Goal: Information Seeking & Learning: Learn about a topic

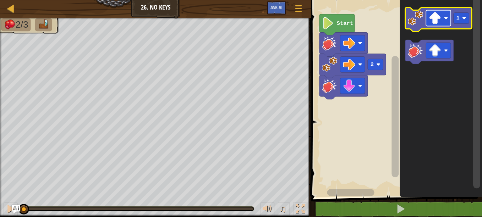
click at [436, 22] on image "Blockly Workspace" at bounding box center [435, 18] width 12 height 12
click at [460, 20] on rect "Blockly Workspace" at bounding box center [462, 18] width 16 height 11
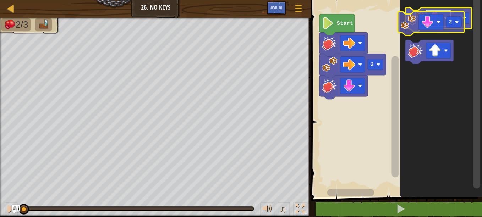
click at [433, 30] on g "2" at bounding box center [438, 35] width 66 height 56
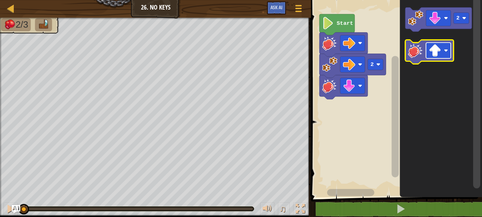
click at [432, 47] on image "Blockly Workspace" at bounding box center [435, 50] width 12 height 12
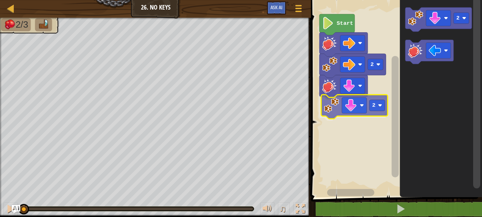
click at [334, 117] on div "2 2 Start 2 2" at bounding box center [395, 96] width 173 height 201
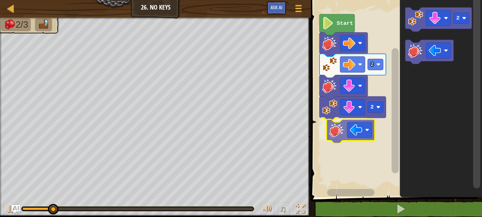
click at [332, 133] on div "2 2 Start 2" at bounding box center [395, 96] width 173 height 201
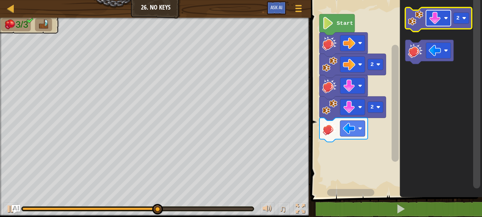
click at [429, 20] on rect "Blockly Workspace" at bounding box center [438, 18] width 25 height 16
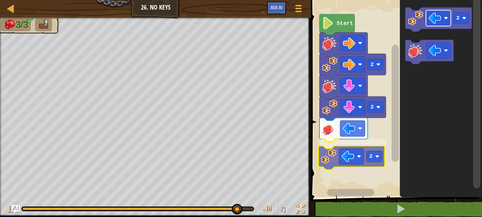
click at [353, 157] on div "2 2 2 Start 2 2" at bounding box center [395, 96] width 173 height 201
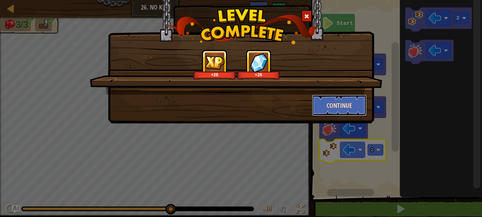
click at [328, 110] on button "Continue" at bounding box center [339, 105] width 55 height 21
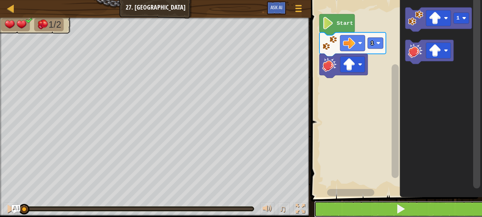
click at [378, 211] on button at bounding box center [400, 209] width 173 height 16
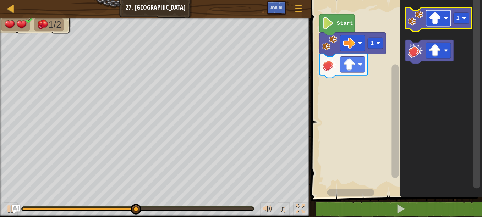
click at [433, 22] on image "Blockly Workspace" at bounding box center [435, 18] width 12 height 12
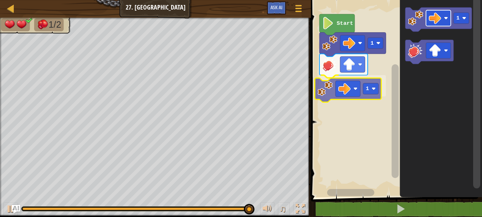
click at [342, 88] on div "1 1 Start 1 1" at bounding box center [395, 96] width 173 height 201
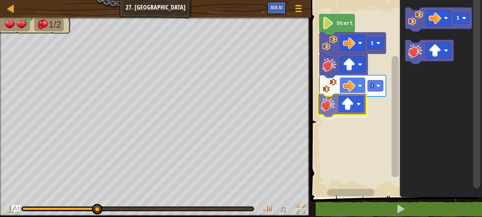
click at [329, 95] on div "1 1 Start 1" at bounding box center [395, 96] width 173 height 201
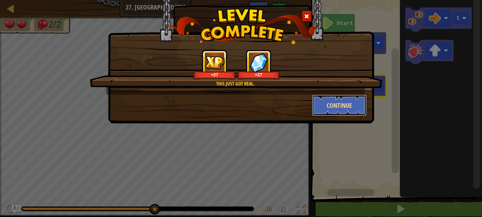
click at [334, 103] on button "Continue" at bounding box center [339, 105] width 55 height 21
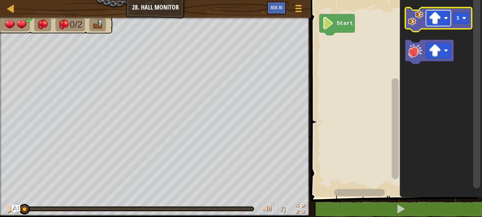
click at [437, 20] on image "Blockly Workspace" at bounding box center [435, 18] width 12 height 12
click at [459, 21] on text "1" at bounding box center [458, 18] width 3 height 6
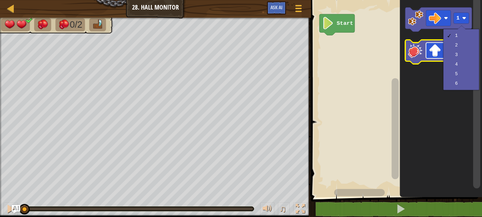
click at [431, 54] on image "Blockly Workspace" at bounding box center [435, 50] width 12 height 12
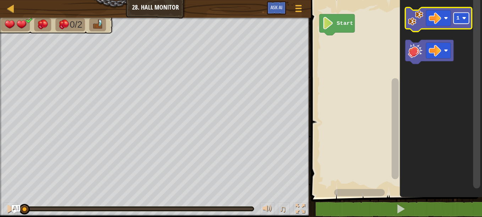
click at [463, 24] on rect "Blockly Workspace" at bounding box center [462, 18] width 16 height 11
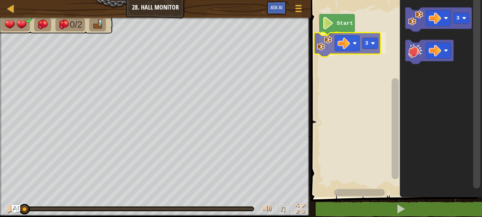
click at [344, 53] on div "Start 3 3 3" at bounding box center [395, 96] width 173 height 201
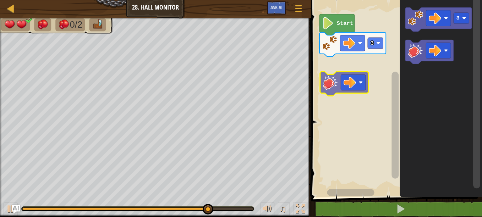
click at [328, 87] on div "Start 3 3" at bounding box center [395, 96] width 173 height 201
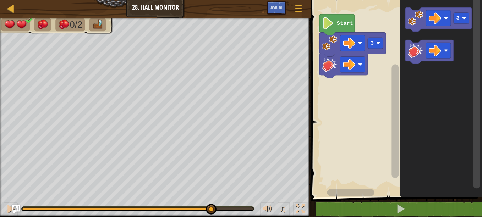
click at [328, 87] on rect "Blockly Workspace" at bounding box center [395, 96] width 173 height 201
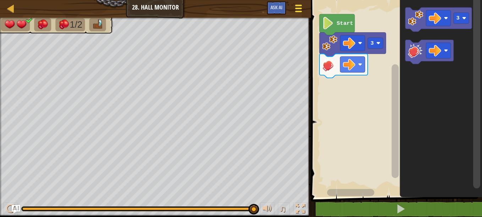
click at [302, 10] on div at bounding box center [299, 8] width 10 height 10
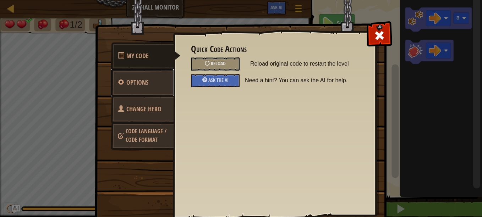
click at [154, 90] on link "Options" at bounding box center [142, 83] width 63 height 28
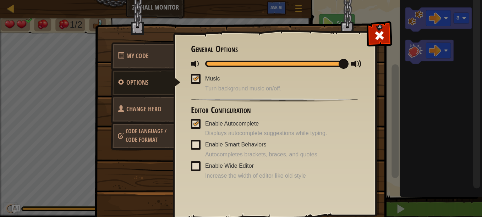
click at [152, 140] on span "Code Language / Code Format" at bounding box center [146, 135] width 41 height 16
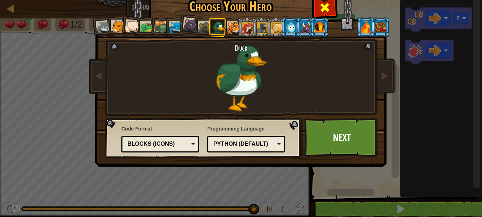
click at [322, 5] on span at bounding box center [324, 7] width 11 height 11
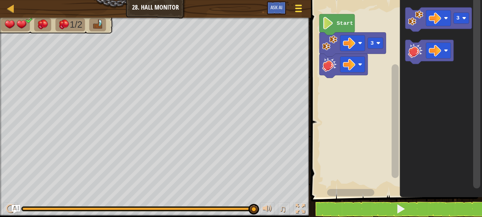
click at [295, 8] on span at bounding box center [298, 8] width 7 height 1
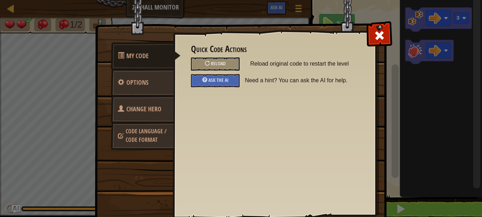
click at [153, 114] on link "Change Hero" at bounding box center [142, 109] width 63 height 28
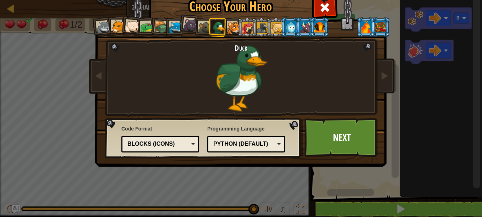
click at [163, 149] on div "Blocks (Icons)" at bounding box center [160, 144] width 69 height 11
click at [340, 126] on link "Next" at bounding box center [342, 137] width 74 height 39
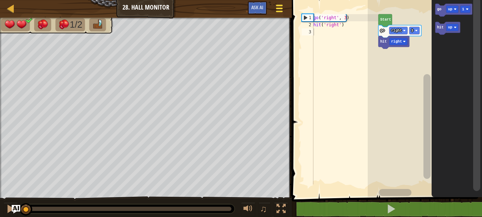
click at [275, 10] on div at bounding box center [279, 8] width 10 height 10
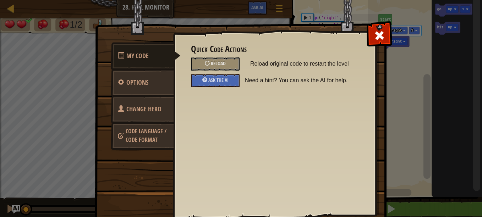
click at [138, 120] on link "Change Hero" at bounding box center [142, 109] width 63 height 28
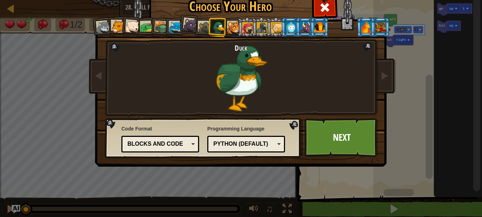
click at [275, 151] on div "Python (Default) JavaScript Lua C++ Java (Experimental) Python (Default)" at bounding box center [246, 144] width 78 height 17
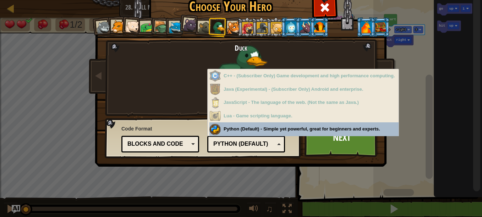
click at [288, 120] on div "Lua - Game scripting language." at bounding box center [303, 116] width 189 height 14
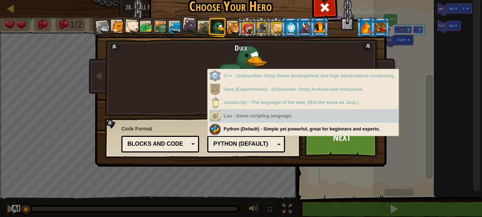
click at [232, 116] on div "Lua - Game scripting language." at bounding box center [303, 116] width 189 height 14
click at [231, 120] on div "Lua - Game scripting language." at bounding box center [303, 116] width 189 height 14
click at [233, 119] on div "Lua - Game scripting language." at bounding box center [303, 116] width 189 height 14
click at [234, 104] on div "JavaScript - The language of the web. (Not the same as Java.)" at bounding box center [303, 103] width 189 height 14
click at [233, 103] on div "JavaScript - The language of the web. (Not the same as Java.)" at bounding box center [303, 103] width 189 height 14
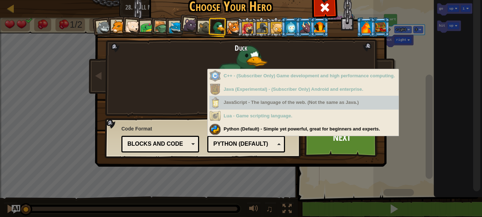
click at [237, 92] on div "Java (Experimental) - (Subscriber Only) Android and enterprise." at bounding box center [303, 90] width 189 height 14
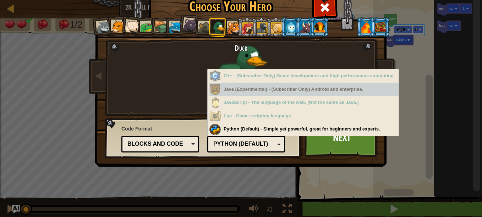
click at [237, 91] on div "Java (Experimental) - (Subscriber Only) Android and enterprise." at bounding box center [303, 90] width 189 height 14
click at [244, 77] on div "C++ - (Subscriber Only) Game development and high performance computing." at bounding box center [303, 76] width 189 height 14
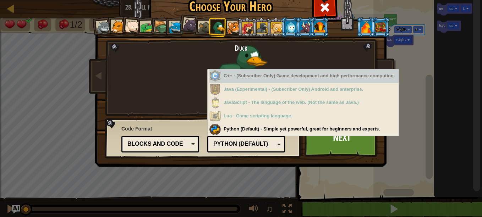
click at [237, 129] on div "Python (Default) - Simple yet powerful, great for beginners and experts." at bounding box center [303, 129] width 189 height 14
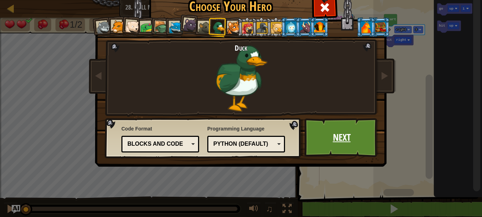
click at [326, 133] on link "Next" at bounding box center [342, 137] width 74 height 39
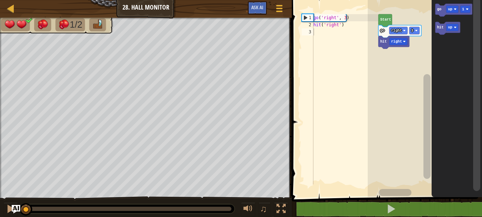
click at [350, 18] on div "go ( 'right' , 3 ) hit ( 'right' )" at bounding box center [345, 106] width 66 height 185
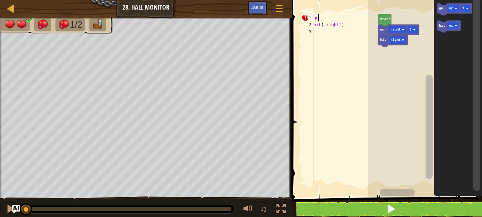
type textarea "g"
click at [350, 26] on div "hit ( 'right' )" at bounding box center [345, 106] width 66 height 185
type textarea "h"
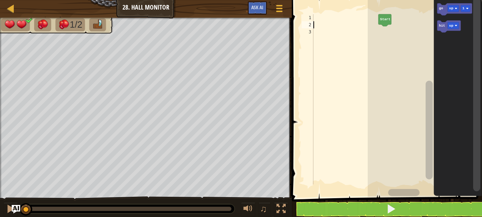
click at [322, 17] on div at bounding box center [345, 106] width 66 height 185
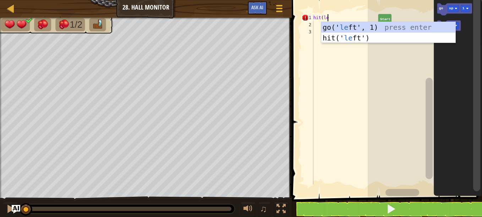
scroll to position [3, 1]
type textarea "hit(left)"
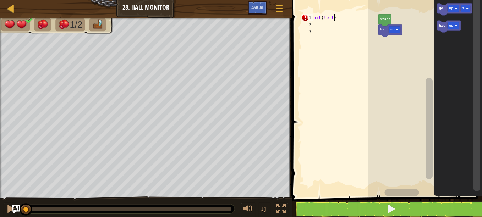
scroll to position [3, 1]
click at [317, 26] on div "hit ( left )" at bounding box center [345, 106] width 66 height 185
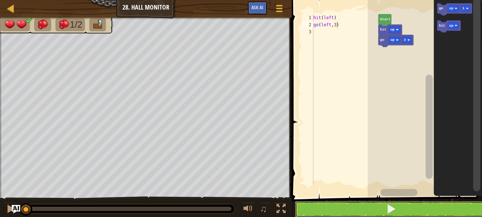
click at [349, 206] on button at bounding box center [391, 209] width 192 height 16
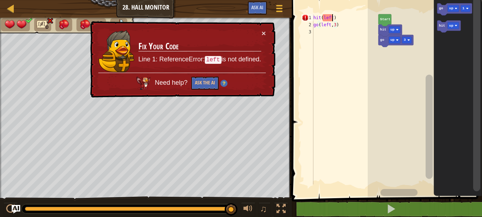
scroll to position [3, 1]
click at [332, 17] on div "hit ( left ) go ( left , 3 )" at bounding box center [345, 106] width 66 height 185
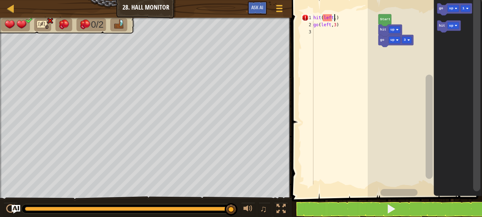
scroll to position [3, 2]
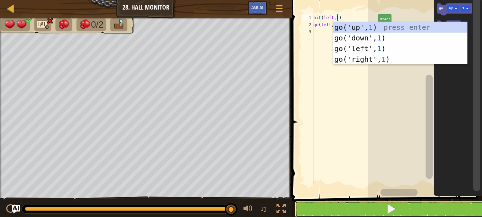
click at [328, 207] on button at bounding box center [391, 209] width 192 height 16
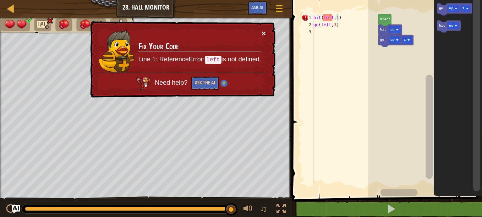
click at [263, 32] on button "×" at bounding box center [264, 32] width 4 height 7
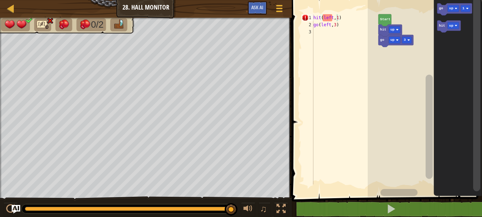
click at [355, 18] on div "hit ( left , 1 ) go ( left , 3 )" at bounding box center [345, 106] width 66 height 185
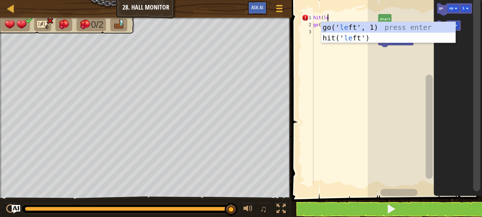
scroll to position [3, 1]
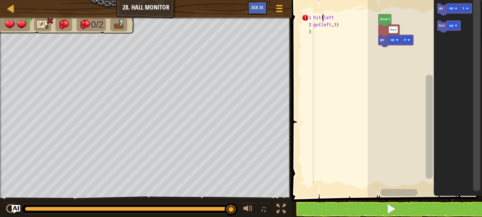
click at [323, 17] on div "hit ( left go ( left , 3 )" at bounding box center [345, 106] width 66 height 185
click at [335, 17] on div "hit ( "left go ( left , 3 )" at bounding box center [345, 106] width 66 height 185
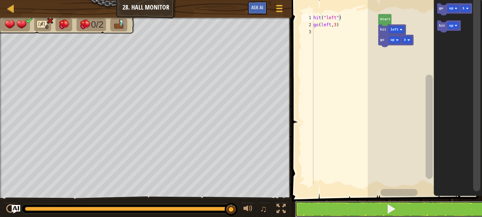
click at [351, 204] on button at bounding box center [391, 209] width 192 height 16
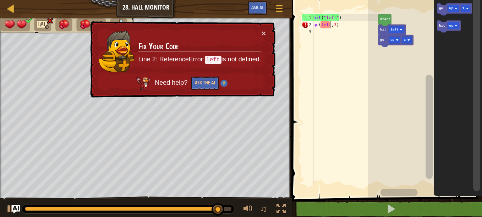
click at [330, 24] on div "hit ( "left" ) go ( left , 3 )" at bounding box center [345, 106] width 66 height 185
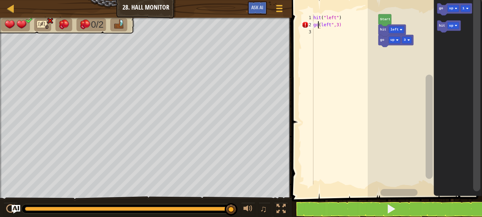
click at [319, 23] on div "hit ( "left" ) go ( left ",3)" at bounding box center [345, 106] width 66 height 185
click at [339, 209] on button at bounding box center [391, 209] width 192 height 16
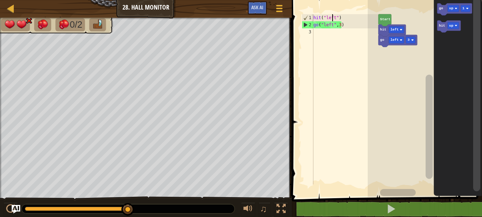
click at [333, 16] on div "hit ( "left" ) go ( "left" , 3 )" at bounding box center [345, 106] width 66 height 185
click at [333, 18] on div "hit ( "left" ) go ( "left" , 3 )" at bounding box center [345, 106] width 66 height 185
click at [334, 17] on div "hit ( "left" ) go ( "left" , 3 )" at bounding box center [345, 106] width 66 height 185
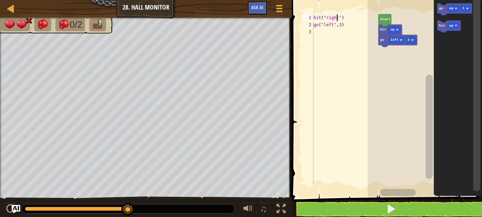
scroll to position [3, 2]
click at [332, 24] on div "hit ( "right" ) go ( "left" , 3 )" at bounding box center [345, 106] width 66 height 185
type textarea "go("righgt",3)"
click at [321, 33] on div "hit ( "right" ) go ( "righgt" , 3 )" at bounding box center [345, 106] width 66 height 185
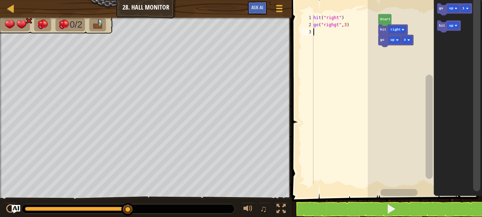
click at [344, 23] on div "hit ( "right" ) go ( "righgt" , 3 )" at bounding box center [345, 106] width 66 height 185
type textarea "go("righgt",1)"
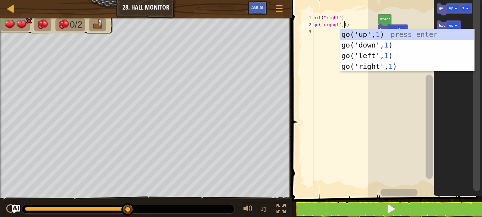
scroll to position [3, 2]
click at [320, 34] on div "hit ( "right" ) go ( "righgt" , 1 )" at bounding box center [345, 106] width 66 height 185
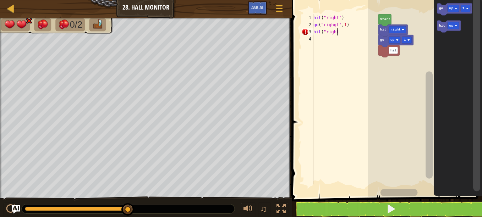
scroll to position [3, 2]
type textarea "hit("right")"
click at [317, 39] on div "hit ( "right" ) go ( "righgt" , 1 ) hit ( "right" )" at bounding box center [345, 106] width 66 height 185
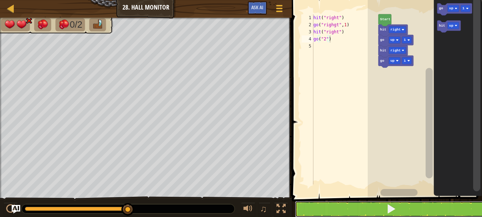
click at [326, 207] on button at bounding box center [391, 209] width 192 height 16
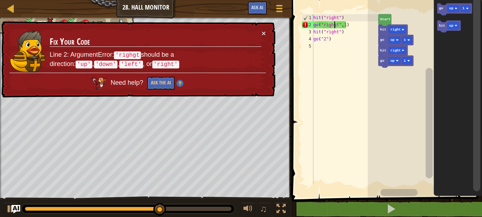
click at [334, 24] on div "hit ( "right" ) go ( "righgt" , 1 ) hit ( "right" ) go ( "2" )" at bounding box center [345, 106] width 66 height 185
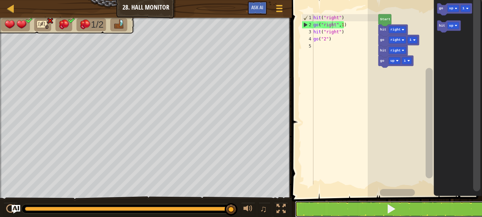
click at [331, 204] on button at bounding box center [391, 209] width 192 height 16
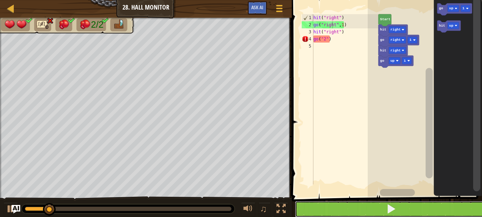
click at [331, 204] on button at bounding box center [391, 209] width 192 height 16
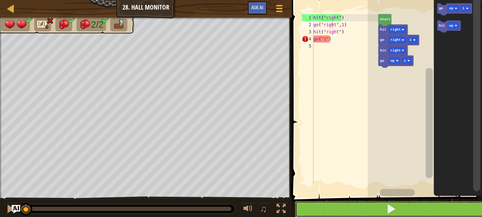
click at [331, 204] on button at bounding box center [391, 209] width 192 height 16
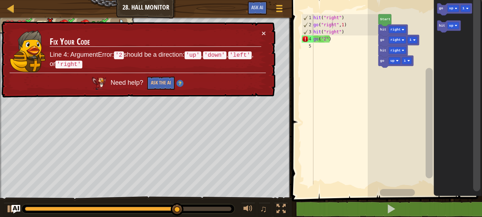
click at [325, 38] on div "hit ( "right" ) go ( "right" , 1 ) hit ( "right" ) go ( "2" )" at bounding box center [345, 106] width 66 height 185
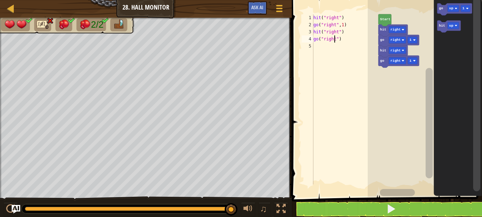
scroll to position [3, 2]
click at [343, 212] on button at bounding box center [391, 209] width 192 height 16
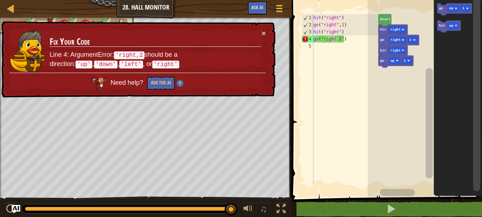
click at [334, 39] on div "hit ( "right" ) go ( "right" , 1 ) hit ( "right" ) go ( "right,2" )" at bounding box center [345, 106] width 66 height 185
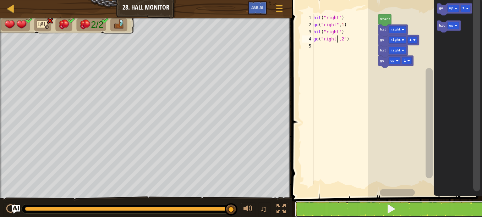
click at [345, 208] on button at bounding box center [391, 209] width 192 height 16
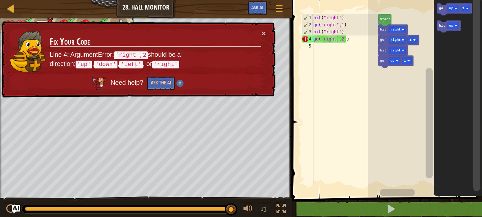
click at [344, 37] on div "hit ( "right" ) go ( "right" , 1 ) hit ( "right" ) go ( "right ,2" )" at bounding box center [345, 106] width 66 height 185
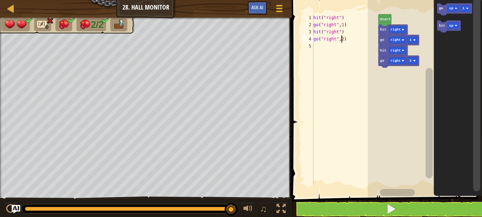
type textarea "go("right",2)"
click at [377, 210] on button at bounding box center [391, 209] width 192 height 16
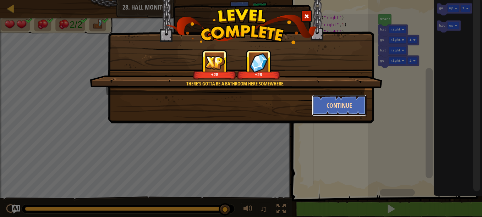
click at [351, 106] on button "Continue" at bounding box center [339, 105] width 55 height 21
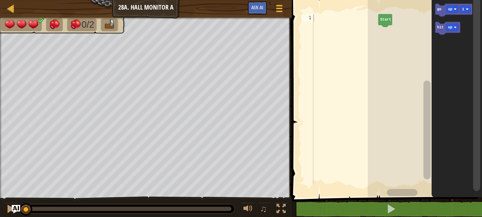
click at [331, 20] on div "Map Junior 28a. Hall Monitor A Game Menu Ask AI 1 ההההההההההההההההההההההההההההה…" at bounding box center [241, 108] width 482 height 217
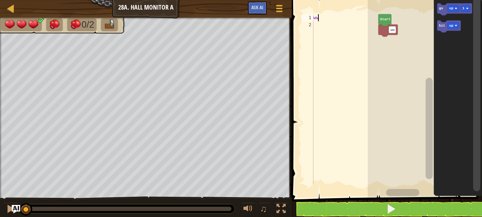
type textarea "w"
click at [442, 10] on text "go" at bounding box center [441, 9] width 4 height 4
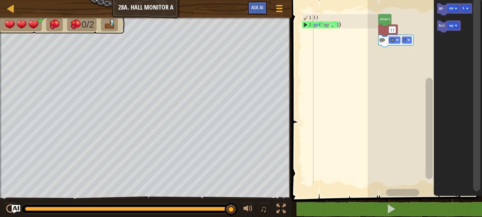
click at [347, 22] on div "( ) go ( 'up' , 1 )" at bounding box center [345, 106] width 66 height 185
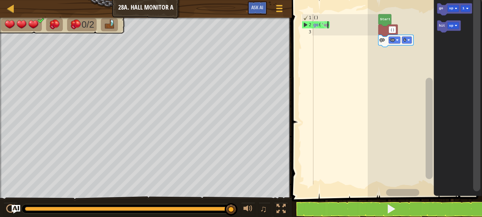
type textarea "g"
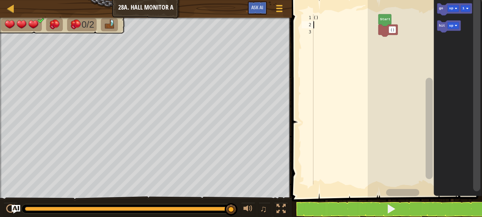
type textarea "("
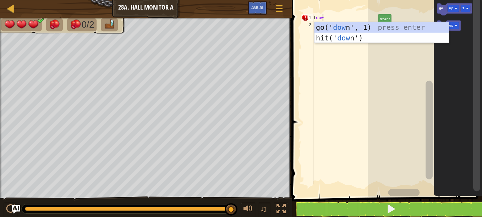
scroll to position [3, 1]
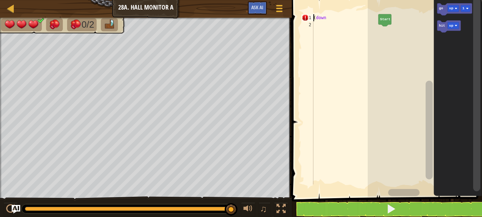
click at [315, 18] on div "( down" at bounding box center [345, 106] width 66 height 185
click at [316, 17] on div "( down" at bounding box center [345, 106] width 66 height 185
click at [328, 18] on div "( "down" at bounding box center [345, 106] width 66 height 185
click at [317, 16] on div "( """ at bounding box center [345, 106] width 66 height 185
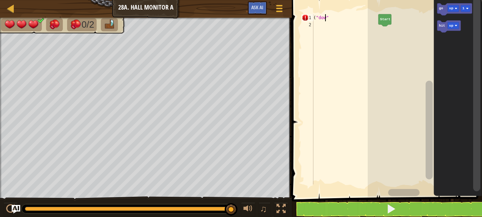
scroll to position [3, 1]
click at [335, 20] on div "( "down"" at bounding box center [345, 106] width 66 height 185
type textarea "("down"2)"
click at [322, 28] on div "( "down" 2 )" at bounding box center [345, 106] width 66 height 185
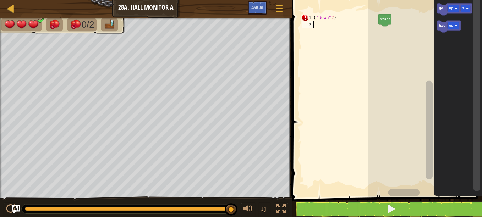
scroll to position [3, 0]
click at [359, 213] on button at bounding box center [391, 209] width 192 height 16
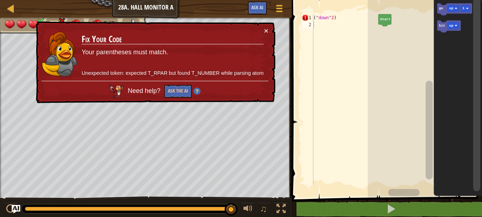
click at [329, 17] on div "( "down" 2 )" at bounding box center [345, 106] width 66 height 185
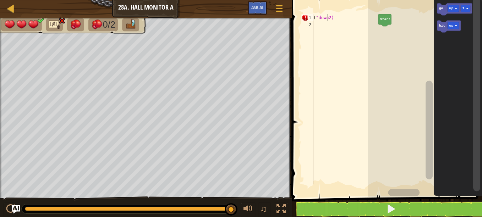
click at [329, 17] on div "( "down2)" at bounding box center [345, 106] width 66 height 185
click at [327, 17] on div "( "down2" )" at bounding box center [345, 106] width 66 height 185
click at [313, 16] on div "( "down,2" )" at bounding box center [345, 106] width 66 height 185
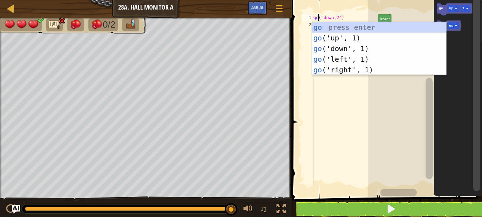
scroll to position [3, 1]
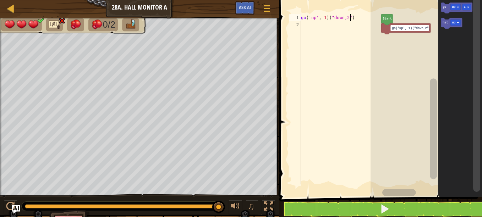
click at [357, 17] on div "go ( 'up' , 1 ) ( "down,2" )" at bounding box center [341, 106] width 82 height 185
type textarea "g"
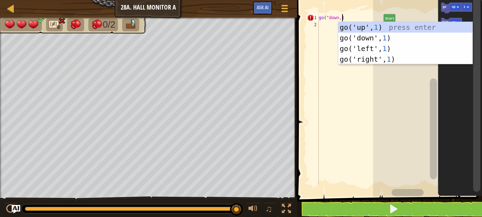
scroll to position [3, 2]
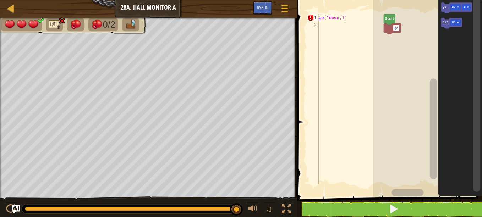
type textarea "go("down,1")"
click at [321, 25] on div "go ( "down,1" )" at bounding box center [350, 106] width 66 height 185
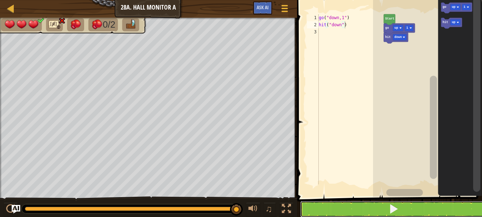
click at [338, 205] on button at bounding box center [393, 209] width 187 height 16
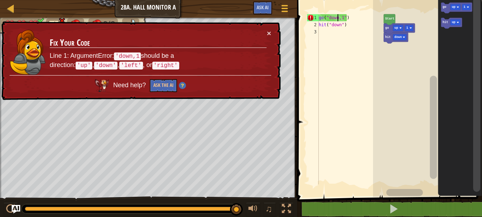
click at [337, 17] on div "go ( "down,1" ) hit ( "down" )" at bounding box center [350, 106] width 66 height 185
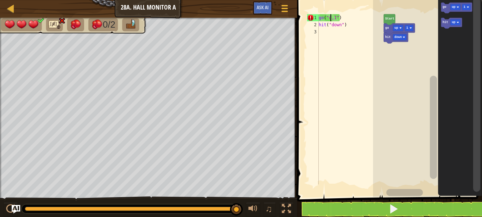
scroll to position [3, 1]
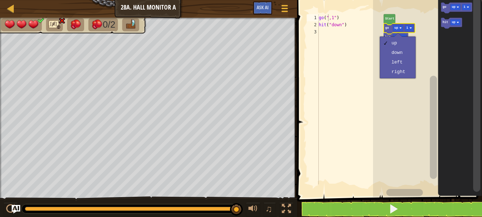
click at [327, 17] on div "go ( ",1" ) hit ( "down" )" at bounding box center [350, 106] width 66 height 185
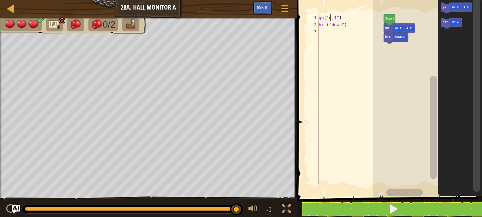
type textarea "go("d,1")"
click at [364, 69] on div "go ( "d,1" ) hit ( "down" )" at bounding box center [350, 106] width 66 height 185
click at [331, 17] on div "go ( "d,1" ) hit ( "down" )" at bounding box center [350, 106] width 66 height 185
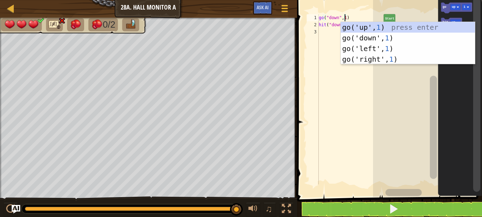
type textarea "go("down",1)"
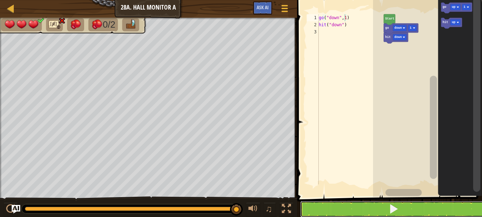
drag, startPoint x: 359, startPoint y: 204, endPoint x: 346, endPoint y: 206, distance: 12.9
click at [346, 206] on button at bounding box center [393, 209] width 187 height 16
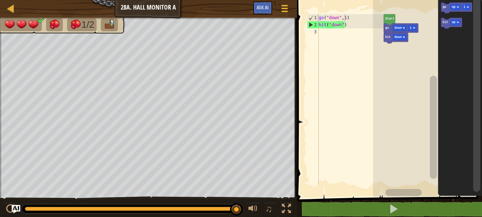
scroll to position [3, 0]
click at [337, 37] on div "go ( "down" , 1 ) hit ( "down" )" at bounding box center [350, 106] width 66 height 185
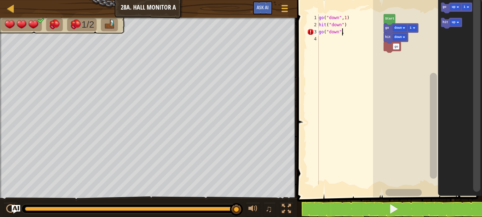
scroll to position [3, 2]
type textarea "go("down",2)"
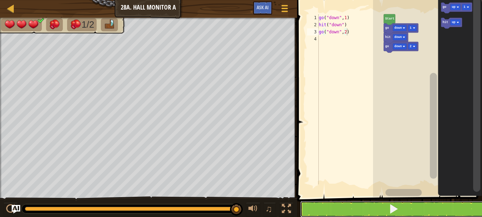
click at [346, 207] on button at bounding box center [393, 209] width 187 height 16
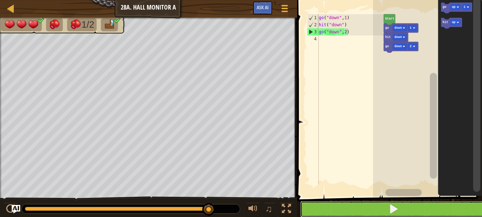
click at [339, 206] on button at bounding box center [393, 209] width 187 height 16
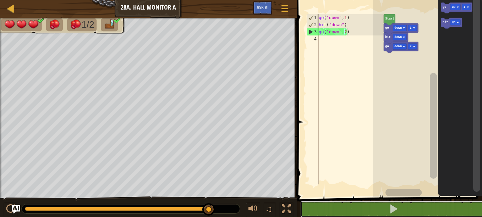
drag, startPoint x: 212, startPoint y: 209, endPoint x: 217, endPoint y: 209, distance: 5.3
click at [324, 39] on div "go ( "down" , 1 ) hit ( "down" ) go ( "down" , 2 )" at bounding box center [350, 106] width 66 height 185
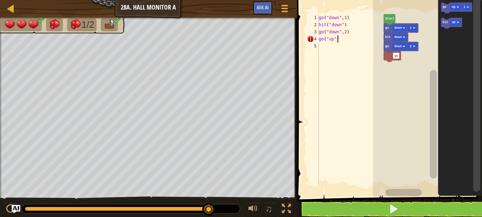
scroll to position [3, 1]
type textarea "go("up",3)"
click at [322, 47] on div "go ( "down" , 1 ) hit ( "down" ) go ( "down" , 2 ) go ( "up" , 3 )" at bounding box center [350, 106] width 66 height 185
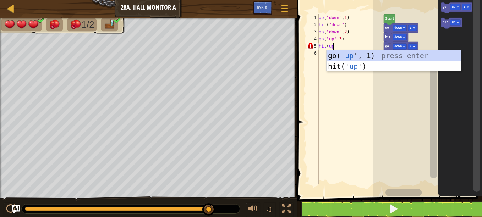
scroll to position [3, 1]
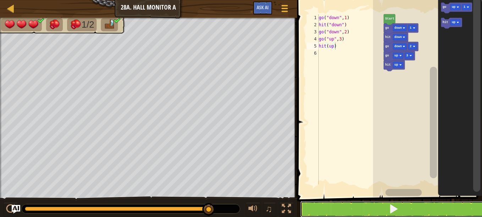
click at [337, 205] on button at bounding box center [393, 209] width 187 height 16
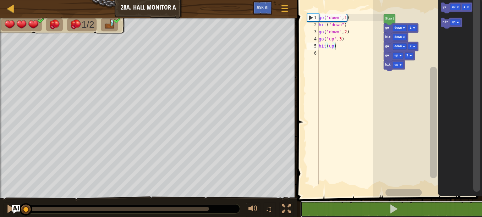
drag, startPoint x: 208, startPoint y: 209, endPoint x: 0, endPoint y: 192, distance: 209.1
click at [0, 0] on html "Map Junior 28a. Hall Monitor A Game Menu Ask AI 1 ההההההההההההההההההההההההההההה…" at bounding box center [241, 0] width 482 height 0
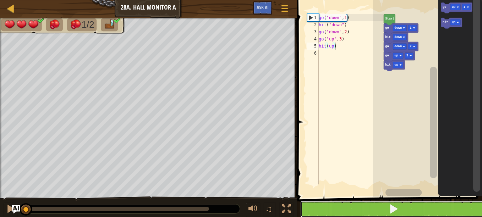
click at [393, 207] on span at bounding box center [394, 209] width 10 height 10
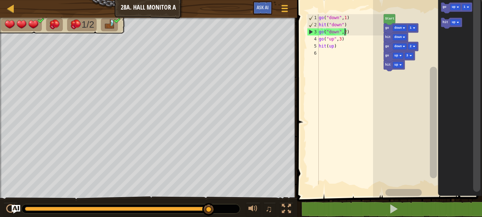
click at [344, 32] on div "go ( "down" , 1 ) hit ( "down" ) go ( "down" , 2 ) go ( "up" , 3 ) hit ( up )" at bounding box center [350, 106] width 66 height 185
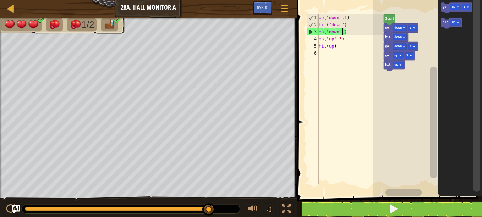
scroll to position [3, 2]
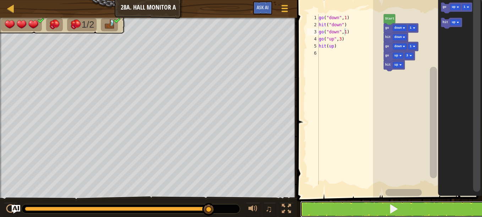
click at [360, 207] on button at bounding box center [393, 209] width 187 height 16
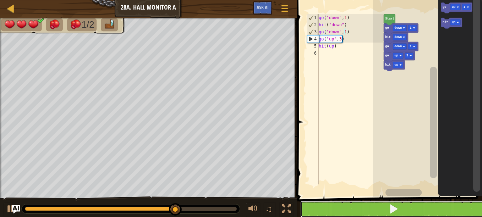
click at [360, 207] on button at bounding box center [393, 209] width 187 height 16
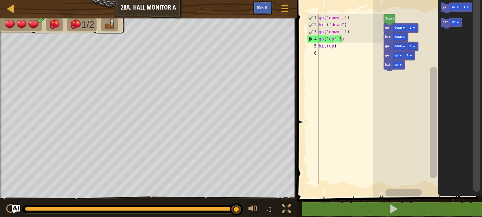
click at [340, 37] on div "go ( "down" , 1 ) hit ( "down" ) go ( "down" , 1 ) go ( "up" , 3 ) hit ( up )" at bounding box center [350, 106] width 66 height 185
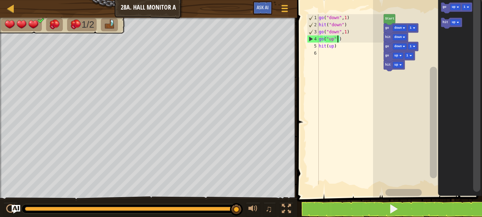
scroll to position [3, 1]
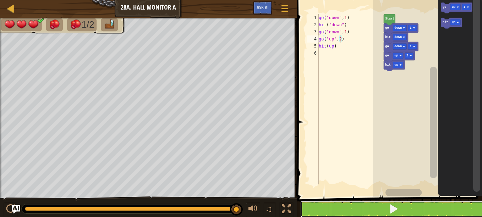
click at [361, 207] on button at bounding box center [393, 209] width 187 height 16
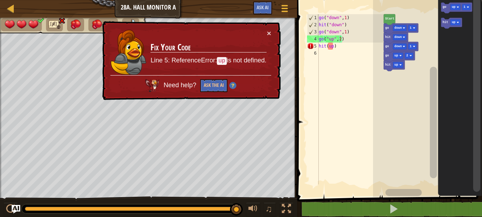
scroll to position [3, 1]
click at [327, 46] on div "go ( "down" , 1 ) hit ( "down" ) go ( "down" , 1 ) go ( "up" , 2 ) hit ( up )" at bounding box center [350, 106] width 66 height 185
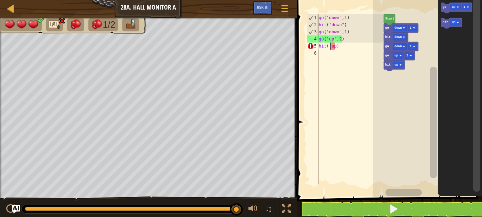
scroll to position [3, 1]
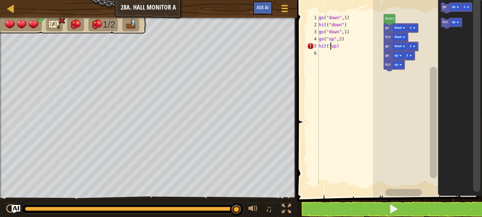
click at [335, 46] on div "go ( "down" , 1 ) hit ( "down" ) go ( "down" , 1 ) go ( "up" , 2 ) hit ( "up)" at bounding box center [350, 106] width 66 height 185
type textarea "hit("up")"
click at [375, 204] on button at bounding box center [393, 209] width 187 height 16
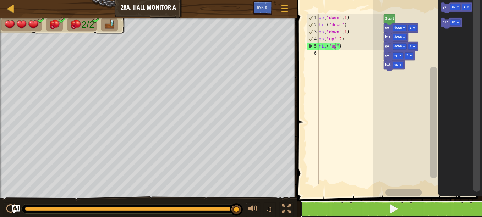
click at [375, 204] on button at bounding box center [393, 209] width 187 height 16
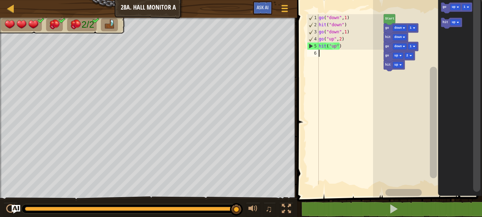
scroll to position [3, 0]
click at [324, 55] on div "go ( "down" , 1 ) hit ( "down" ) go ( "down" , 1 ) go ( "up" , 2 ) hit ( "up" )" at bounding box center [350, 106] width 66 height 185
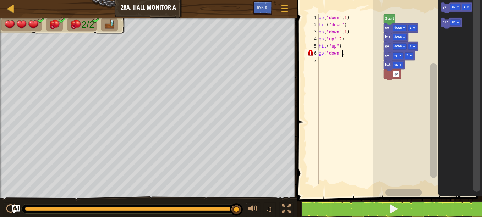
scroll to position [3, 2]
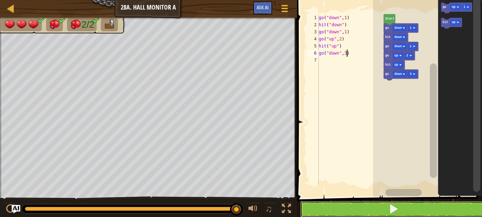
click at [312, 210] on button at bounding box center [393, 209] width 187 height 16
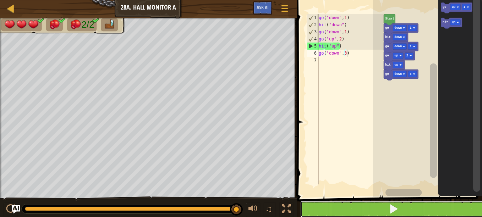
click at [312, 210] on button at bounding box center [393, 209] width 187 height 16
click at [337, 208] on button at bounding box center [393, 209] width 187 height 16
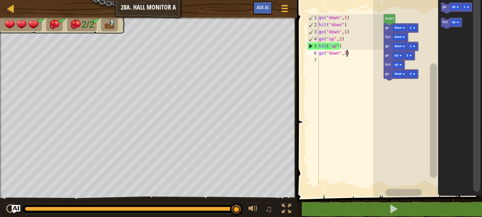
click at [352, 52] on div "go ( "down" , 1 ) hit ( "down" ) go ( "down" , 1 ) go ( "up" , 2 ) hit ( "up" )…" at bounding box center [350, 106] width 66 height 185
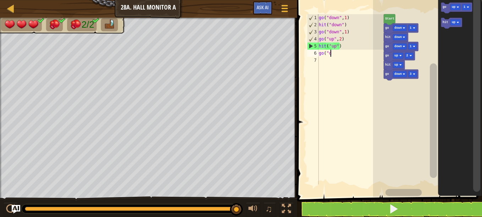
scroll to position [3, 0]
type textarea "g"
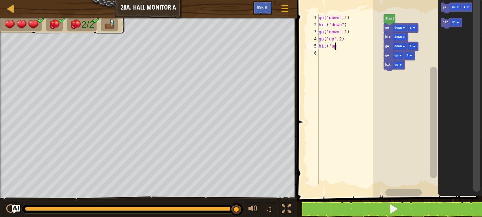
type textarea "h"
type textarea "g"
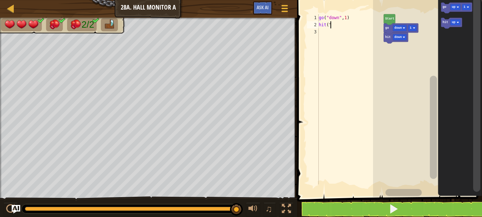
type textarea "h"
type textarea "g"
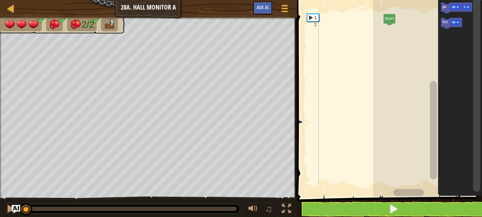
drag, startPoint x: 232, startPoint y: 207, endPoint x: -1, endPoint y: 213, distance: 233.7
click at [0, 0] on html "Map Junior 28a. Hall Monitor A Game Menu Ask AI 1 ההההההההההההההההההההההההההההה…" at bounding box center [241, 0] width 482 height 0
click at [332, 18] on div at bounding box center [350, 106] width 66 height 185
click at [317, 19] on div "1" at bounding box center [312, 17] width 11 height 7
click at [322, 17] on div at bounding box center [350, 106] width 66 height 185
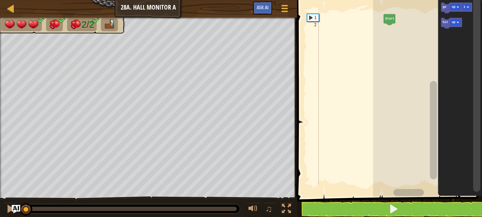
click at [322, 17] on div at bounding box center [350, 106] width 66 height 185
type textarea "g"
type textarea "hit("up")"
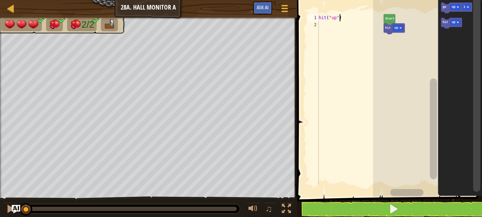
click at [320, 23] on div "hit ( "up" )" at bounding box center [350, 106] width 66 height 185
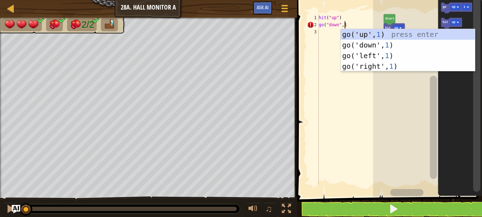
scroll to position [3, 2]
type textarea "go("down",1)"
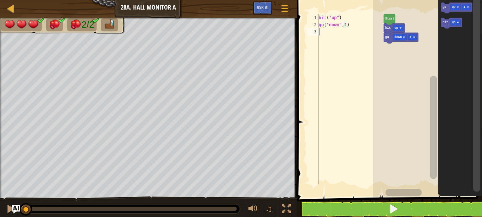
click at [321, 29] on div "hit ( "up" ) go ( "down" , 1 )" at bounding box center [350, 106] width 66 height 185
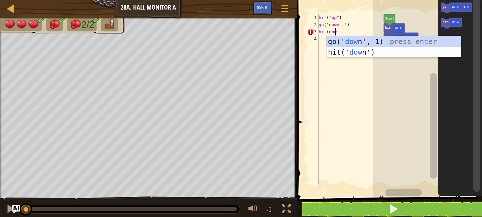
scroll to position [3, 1]
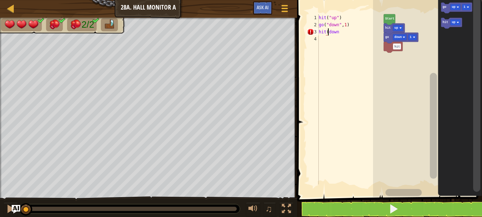
click at [328, 31] on div "hit ( "up" ) go ( "down" , 1 ) hit ( down" at bounding box center [350, 106] width 66 height 185
click at [341, 33] on div "hit ( "up" ) go ( "down" , 1 ) hit ( "down" at bounding box center [350, 106] width 66 height 185
click at [330, 29] on div "hit ( "up" ) go ( "down" , 1 ) hit ( """ at bounding box center [350, 106] width 66 height 185
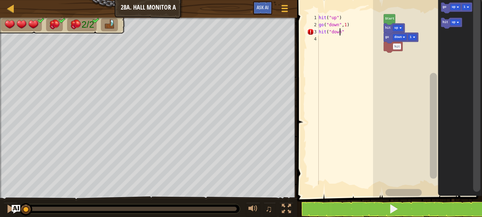
click at [346, 31] on div "hit ( "up" ) go ( "down" , 1 ) hit ( "down"" at bounding box center [350, 106] width 66 height 185
type textarea "hit("down")"
click at [319, 37] on div "hit ( "up" ) go ( "down" , 1 ) hit ( "down" )" at bounding box center [350, 106] width 66 height 185
type textarea "go("down",2)"
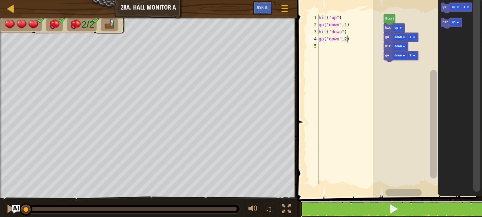
click at [312, 209] on button at bounding box center [393, 209] width 187 height 16
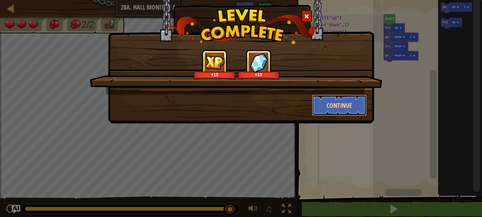
click at [340, 104] on button "Continue" at bounding box center [339, 105] width 55 height 21
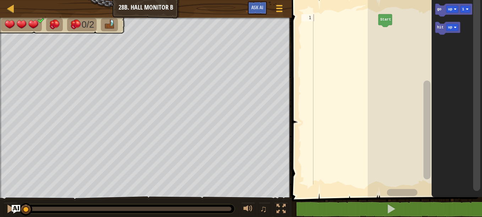
click at [321, 23] on div at bounding box center [345, 106] width 66 height 185
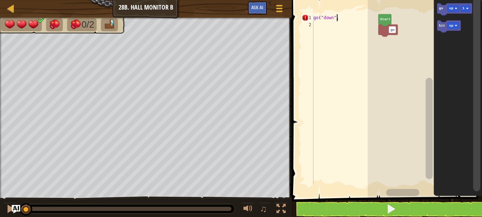
scroll to position [3, 2]
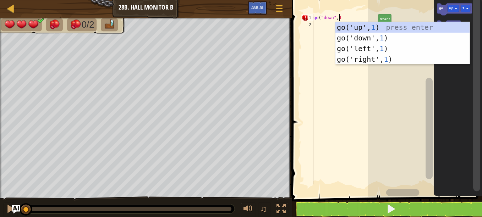
type textarea "go("down",1)"
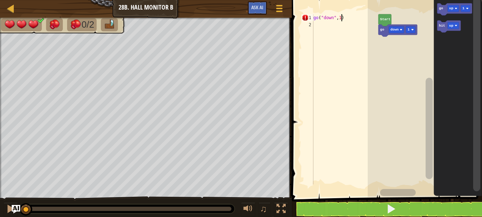
scroll to position [3, 2]
click at [315, 23] on div "go ( "down" , 1 )" at bounding box center [345, 106] width 66 height 185
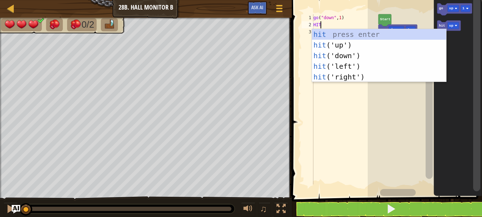
scroll to position [3, 0]
type textarea "H"
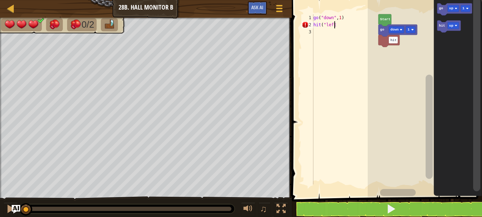
scroll to position [3, 2]
type textarea "hit("left")"
click at [315, 29] on div "go ( "down" , 1 ) hit ( "left" )" at bounding box center [345, 106] width 66 height 185
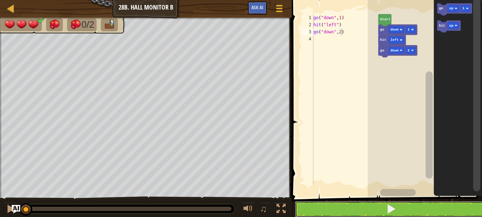
click at [366, 212] on button at bounding box center [391, 209] width 192 height 16
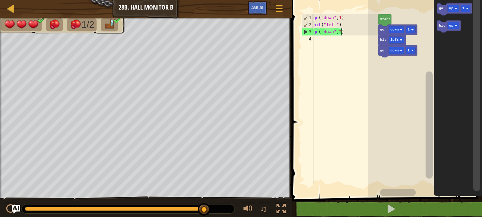
click at [313, 17] on div "1" at bounding box center [307, 17] width 11 height 7
click at [313, 16] on div "1" at bounding box center [307, 17] width 11 height 7
type textarea "go("down",1)"
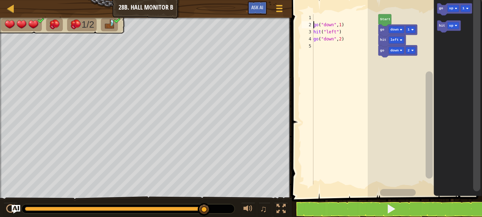
click at [313, 18] on div "go ( "down" , 1 ) hit ( "left" ) go ( "down" , 2 )" at bounding box center [345, 106] width 66 height 185
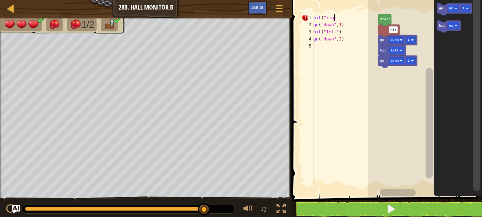
scroll to position [3, 2]
click at [360, 209] on button at bounding box center [391, 209] width 192 height 16
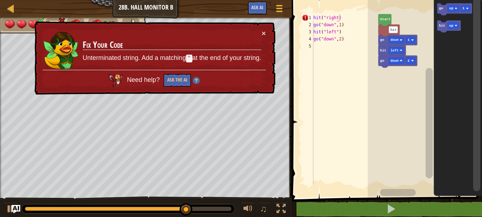
click at [337, 16] on div "hit ( "right) go ( "down" , 1 ) hit ( "left" ) go ( "down" , 2 )" at bounding box center [345, 106] width 66 height 185
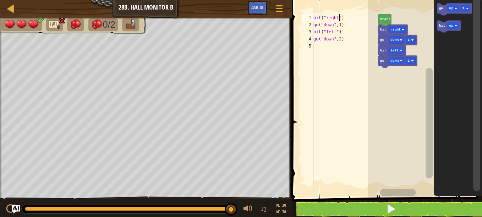
type textarea "hit("right")"
click at [349, 213] on button at bounding box center [391, 209] width 192 height 16
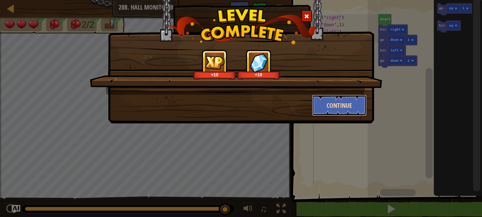
click at [323, 109] on button "Continue" at bounding box center [339, 105] width 55 height 21
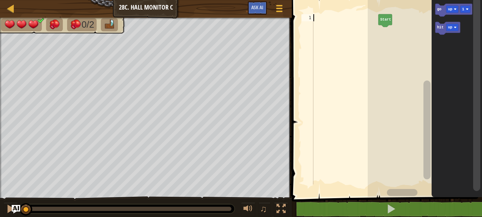
click at [332, 15] on div at bounding box center [345, 106] width 66 height 185
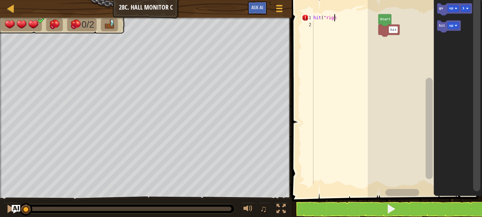
scroll to position [3, 2]
type textarea "hit("right")"
click at [319, 24] on div "hit ( "right" )" at bounding box center [345, 106] width 66 height 185
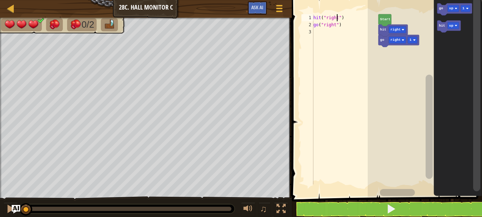
click at [336, 16] on div "hit ( "right" ) go ( "right" )" at bounding box center [345, 106] width 66 height 185
type textarea "hit("left")"
click at [317, 31] on div "hit ( "left" ) go ( "right" )" at bounding box center [345, 106] width 66 height 185
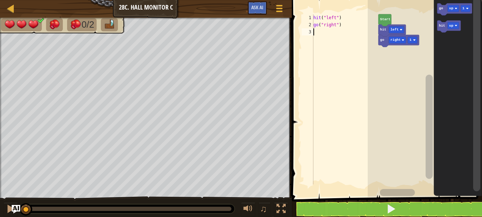
scroll to position [3, 0]
click at [337, 24] on div "hit ( "left" ) go ( "right" )" at bounding box center [345, 106] width 66 height 185
type textarea "go("right",1)"
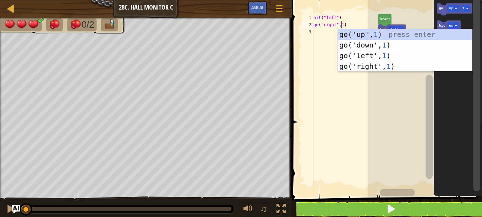
click at [316, 33] on div "hit ( "left" ) go ( "right" , 1 )" at bounding box center [345, 106] width 66 height 185
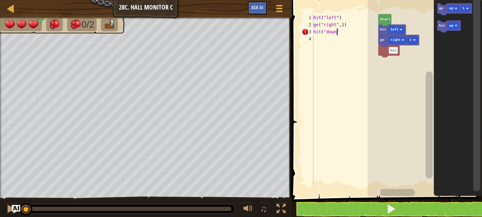
scroll to position [3, 2]
type textarea "hit("down")"
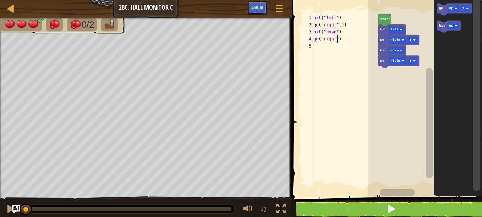
click at [337, 38] on div "hit ( "left" ) go ( "right" , 1 ) hit ( "down" ) go ( "right" )" at bounding box center [345, 106] width 66 height 185
type textarea "go("right",2)"
click at [356, 209] on button at bounding box center [391, 209] width 192 height 16
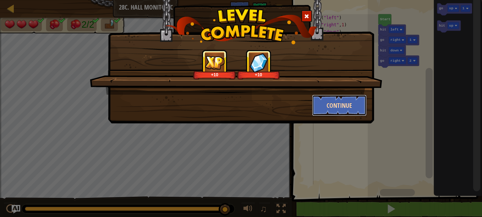
click at [339, 107] on button "Continue" at bounding box center [339, 105] width 55 height 21
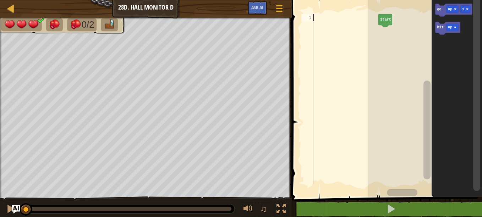
drag, startPoint x: 338, startPoint y: 102, endPoint x: 324, endPoint y: 37, distance: 67.3
click at [324, 37] on div at bounding box center [345, 106] width 66 height 185
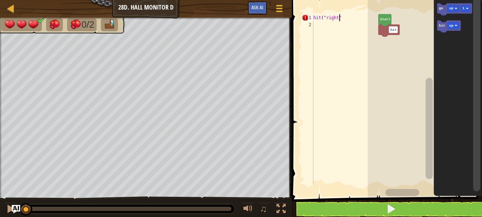
scroll to position [3, 2]
type textarea "hit("right")"
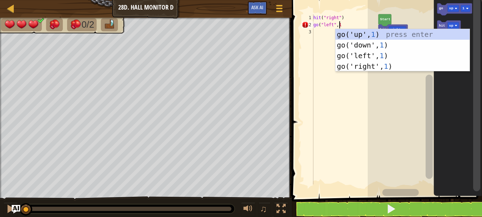
type textarea "go("left",1)"
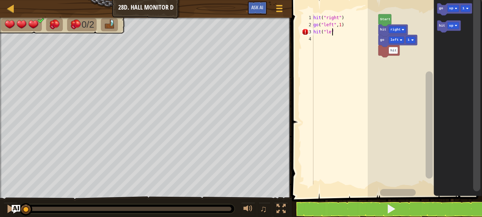
scroll to position [3, 1]
type textarea "hit("left)"
type textarea "go("left",2)"
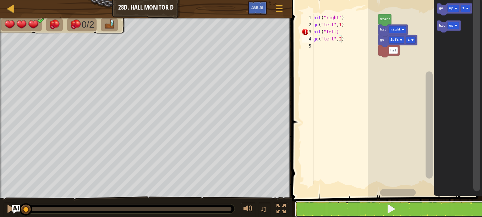
click at [320, 203] on button at bounding box center [391, 209] width 192 height 16
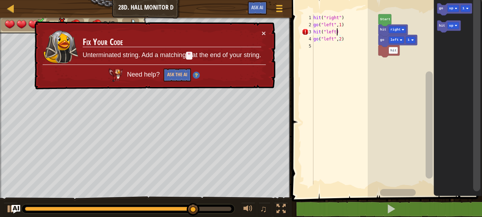
click at [339, 34] on div "hit ( "right" ) go ( "left" , 1 ) hit ( "left) go ( "left" , 2 )" at bounding box center [345, 106] width 66 height 185
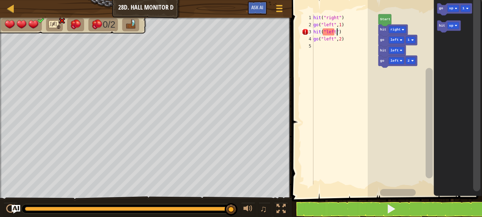
scroll to position [3, 2]
type textarea "hit("left")"
click at [334, 206] on button at bounding box center [391, 209] width 192 height 16
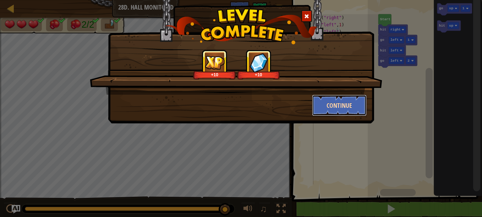
click at [336, 103] on button "Continue" at bounding box center [339, 105] width 55 height 21
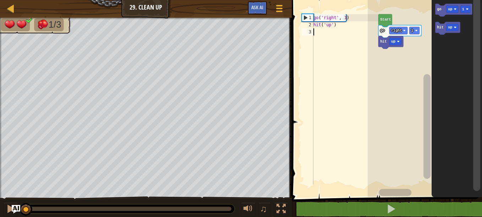
click at [322, 34] on div "go ( 'right' , 1 ) hit ( 'up' )" at bounding box center [345, 106] width 66 height 185
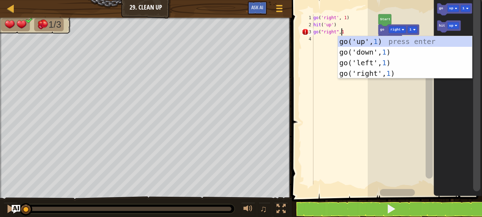
scroll to position [3, 2]
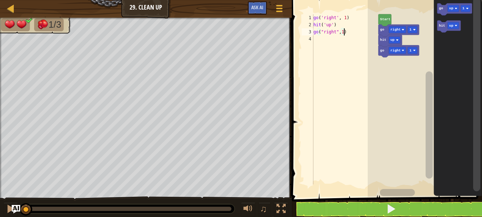
type textarea "go("right",1)"
click at [314, 204] on button at bounding box center [391, 209] width 192 height 16
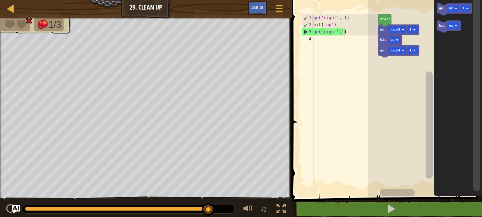
scroll to position [3, 0]
click at [319, 37] on div "go ( 'right' , 1 ) hit ( 'up' ) go ( "right" , 1 )" at bounding box center [345, 106] width 66 height 185
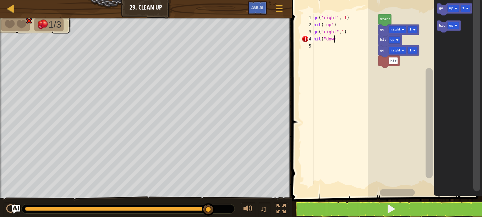
scroll to position [3, 2]
type textarea "hit("down")"
click at [320, 47] on div "go ( 'right' , 1 ) hit ( 'up' ) go ( "right" , 1 ) hit ( "down" )" at bounding box center [345, 106] width 66 height 185
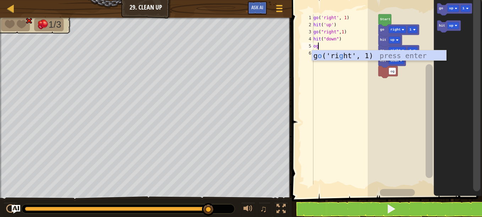
type textarea "o"
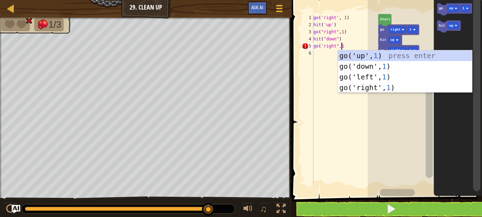
scroll to position [3, 2]
type textarea "go('right",1)"
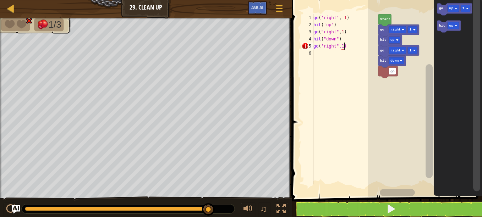
scroll to position [3, 0]
type textarea "go('right",1)"
click at [371, 210] on button at bounding box center [391, 209] width 192 height 16
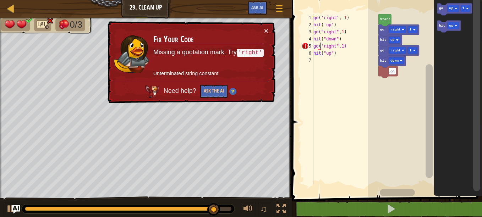
click at [321, 44] on div "go ( 'right' , 1 ) hit ( 'up' ) go ( "right" , 1 ) hit ( "down" ) go ( 'right",…" at bounding box center [345, 106] width 66 height 185
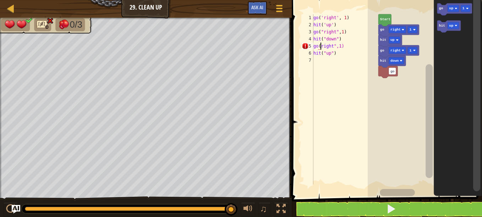
scroll to position [3, 1]
type textarea "go("right",1)"
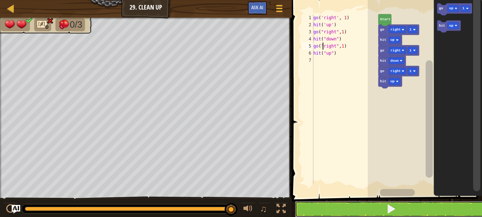
click at [363, 212] on button at bounding box center [391, 209] width 192 height 16
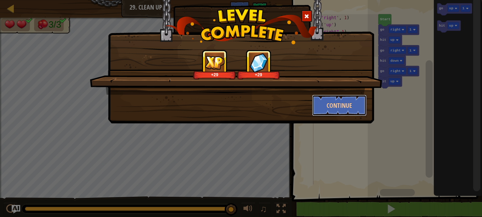
drag, startPoint x: 345, startPoint y: 104, endPoint x: 329, endPoint y: 140, distance: 38.8
click at [329, 140] on div "+29 +29 Continue" at bounding box center [241, 108] width 482 height 217
click at [340, 103] on button "Continue" at bounding box center [339, 105] width 55 height 21
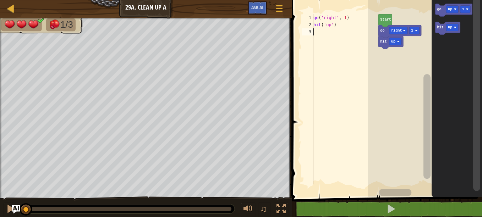
click at [321, 31] on div "go ( 'right' , 1 ) hit ( 'up' )" at bounding box center [345, 106] width 66 height 185
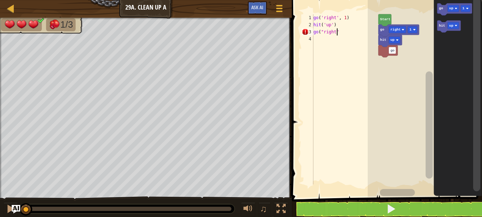
scroll to position [3, 2]
click at [337, 32] on div "go ( 'right' , 1 ) hit ( 'up' ) go ( "right" )" at bounding box center [345, 106] width 66 height 185
type textarea "go("right",1)"
click at [348, 32] on div "go ( 'right' , 1 ) hit ( 'up' ) go ( "right" , 1 )" at bounding box center [345, 106] width 66 height 185
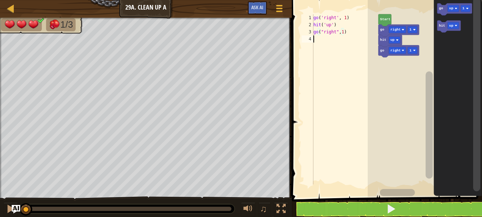
click at [323, 39] on div "go ( 'right' , 1 ) hit ( 'up' ) go ( "right" , 1 )" at bounding box center [345, 106] width 66 height 185
type textarea "hit("up")"
click at [317, 44] on div "go ( 'right' , 1 ) hit ( 'up' ) go ( "right" , 1 ) hit ( "up" )" at bounding box center [345, 106] width 66 height 185
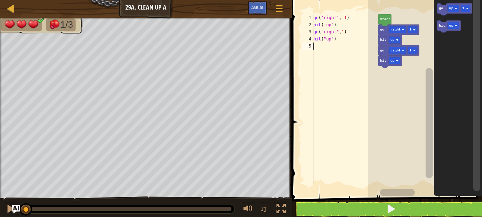
scroll to position [3, 0]
click at [362, 204] on button at bounding box center [391, 209] width 192 height 16
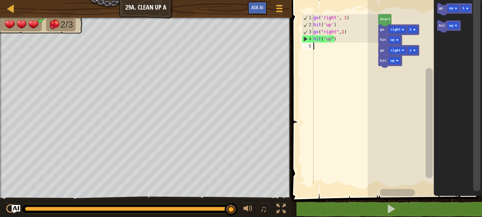
click at [317, 46] on div "go ( 'right' , 1 ) hit ( 'up' ) go ( "right" , 1 ) hit ( "up" )" at bounding box center [345, 106] width 66 height 185
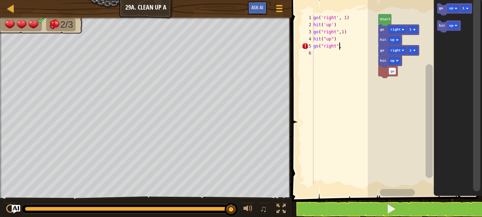
scroll to position [3, 2]
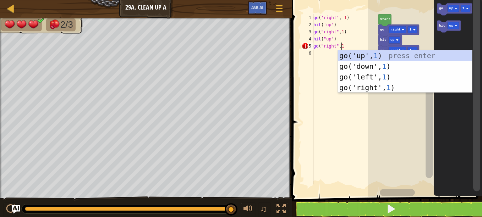
type textarea "go("right",1)"
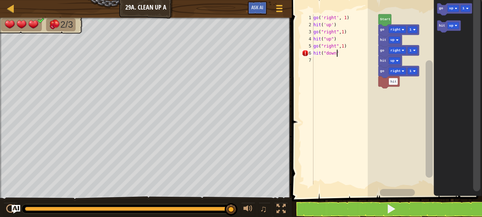
scroll to position [3, 2]
type textarea "hit("down")"
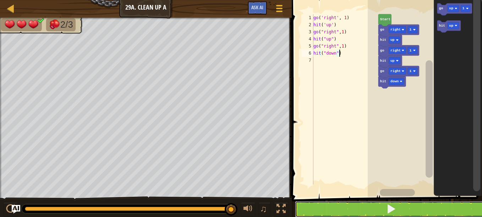
click at [380, 204] on button at bounding box center [391, 209] width 192 height 16
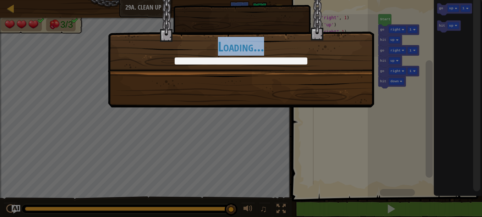
drag, startPoint x: 223, startPoint y: 213, endPoint x: 224, endPoint y: 194, distance: 18.8
click at [224, 194] on div "+0 +0 Continue Loading..." at bounding box center [241, 108] width 482 height 217
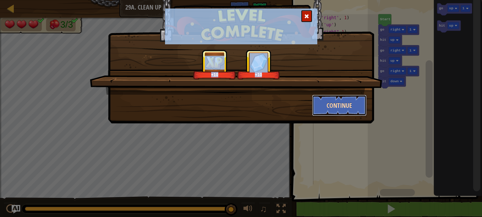
click at [336, 103] on button "Continue" at bounding box center [339, 105] width 55 height 21
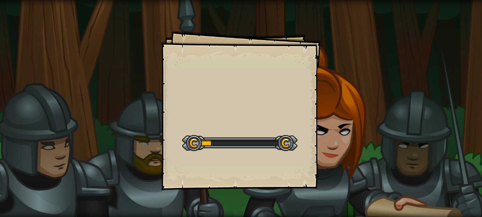
click at [137, 109] on div "Goals Start Level Error loading from server. Try refreshing the page. You'll ne…" at bounding box center [241, 108] width 482 height 217
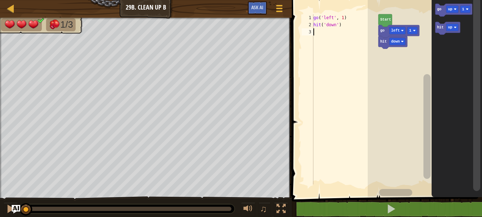
click at [320, 34] on div "go ( 'left' , 1 ) hit ( 'down' )" at bounding box center [345, 106] width 66 height 185
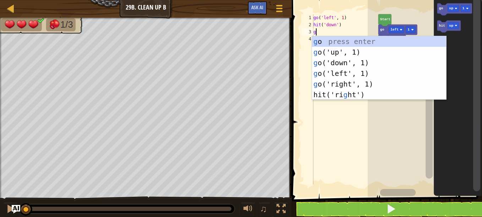
scroll to position [3, 0]
type textarea "go"
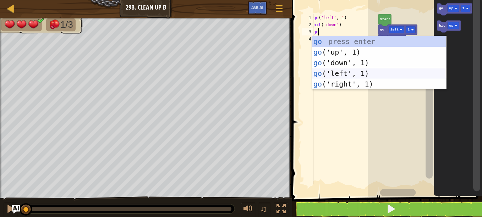
click at [337, 72] on div "go press enter go ('up', 1) press enter go ('down', 1) press enter go ('left', …" at bounding box center [379, 73] width 134 height 75
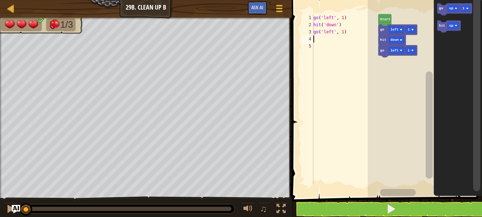
click at [341, 32] on div "go ( 'left' , 1 ) hit ( 'down' ) go ( 'left' , 1 )" at bounding box center [345, 106] width 66 height 185
type textarea "go('left', 1)"
type textarea "h"
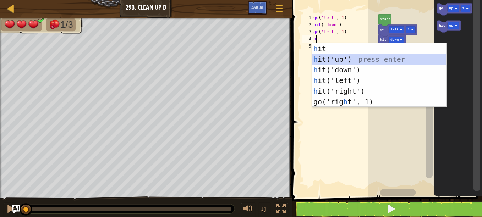
click at [320, 59] on div "h it press enter h it('up') press enter h it('down') press enter h it('left') p…" at bounding box center [379, 85] width 134 height 85
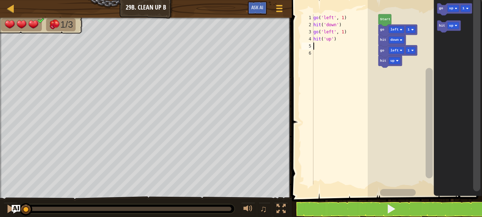
type textarea "g"
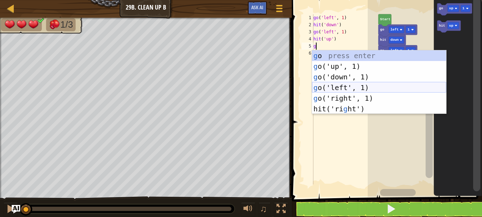
click at [342, 85] on div "g o press enter g o('up', 1) press enter g o('down', 1) press enter g o('left',…" at bounding box center [379, 92] width 134 height 85
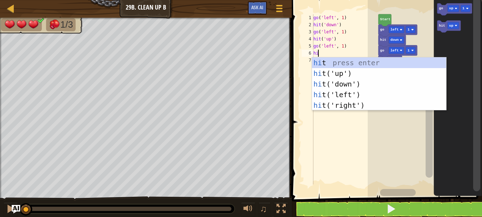
type textarea "hi"
click at [342, 83] on div "hi t press enter hi t('up') press enter hi t('down') press enter hi t('left') p…" at bounding box center [379, 95] width 134 height 75
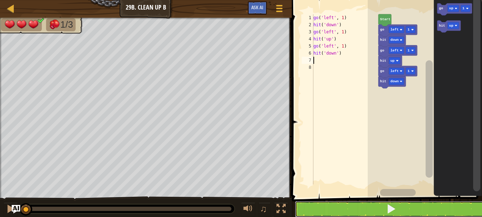
click at [372, 209] on button at bounding box center [391, 209] width 192 height 16
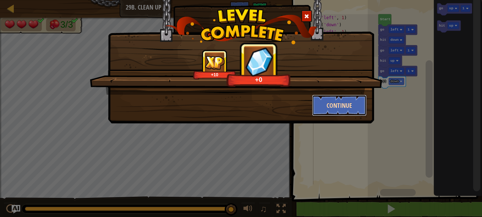
click at [337, 108] on button "Continue" at bounding box center [339, 105] width 55 height 21
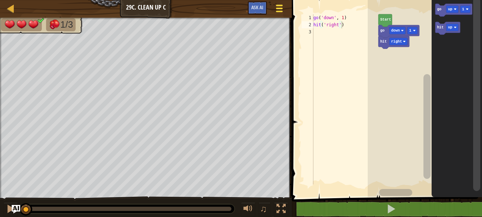
click at [279, 6] on span at bounding box center [279, 5] width 7 height 1
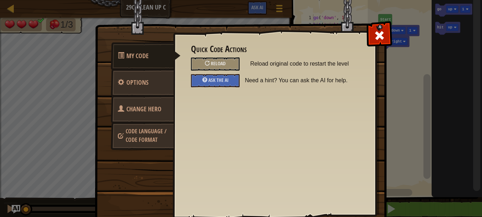
click at [150, 133] on span "Code Language / Code Format" at bounding box center [146, 135] width 41 height 16
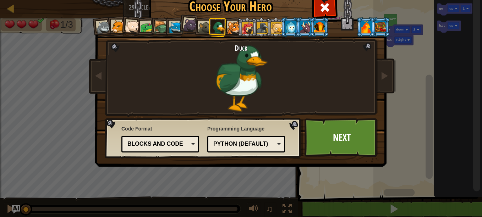
click at [289, 28] on div at bounding box center [290, 26] width 11 height 11
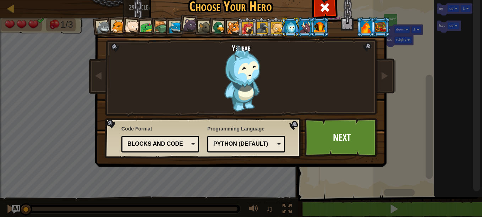
click at [236, 83] on div "Yetibab" at bounding box center [241, 78] width 186 height 69
click at [271, 26] on div at bounding box center [276, 27] width 11 height 11
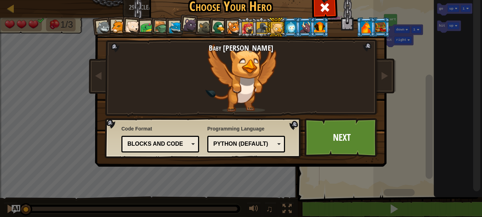
click at [260, 25] on div at bounding box center [262, 27] width 11 height 11
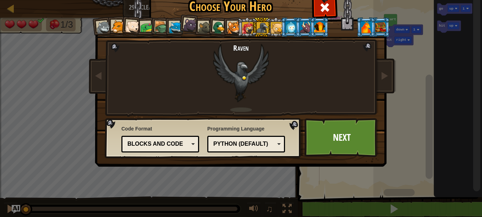
click at [245, 25] on div at bounding box center [247, 27] width 11 height 11
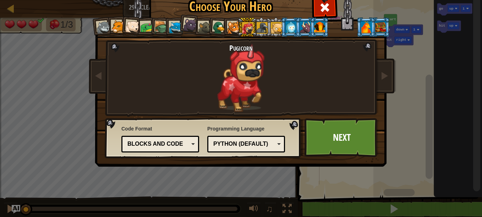
click at [231, 23] on div at bounding box center [233, 27] width 13 height 13
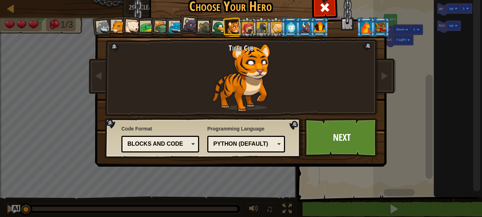
click at [218, 27] on div at bounding box center [219, 28] width 14 height 14
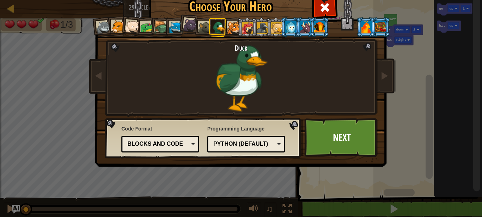
click at [296, 25] on li at bounding box center [304, 27] width 19 height 20
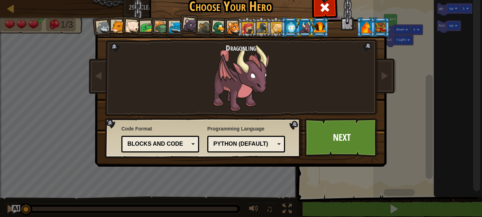
click at [309, 25] on li at bounding box center [304, 27] width 19 height 20
click at [316, 28] on div at bounding box center [319, 26] width 11 height 11
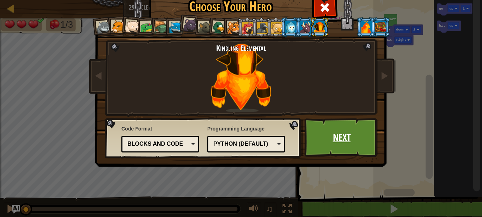
click at [337, 141] on link "Next" at bounding box center [342, 137] width 74 height 39
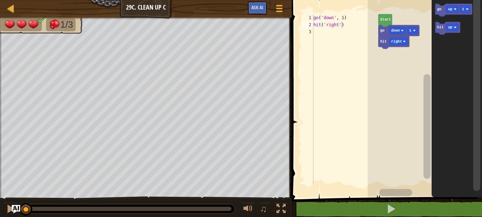
type textarea "hit('right')"
click at [346, 23] on div "go ( 'down' , 1 ) hit ( 'right' )" at bounding box center [345, 106] width 66 height 185
type textarea "d"
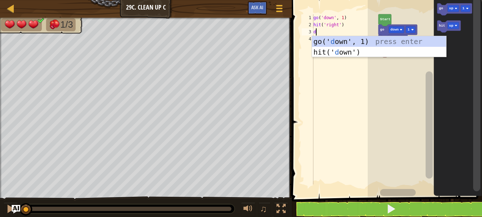
scroll to position [3, 0]
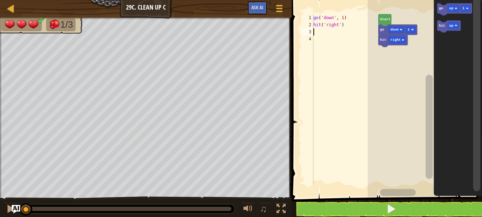
type textarea "g"
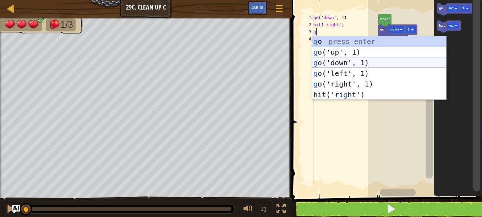
click at [340, 60] on div "g o press enter g o('up', 1) press enter g o('down', 1) press enter g o('left',…" at bounding box center [379, 78] width 134 height 85
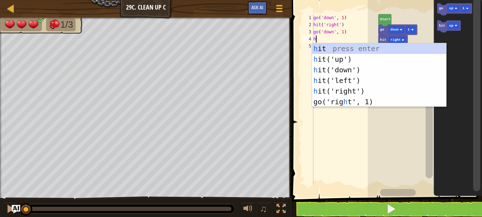
type textarea "hi"
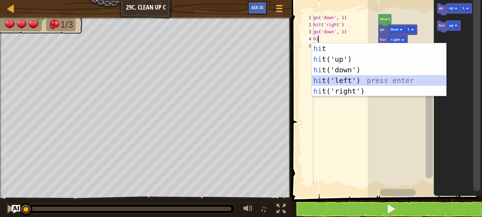
click at [343, 80] on div "hi t press enter hi t('up') press enter hi t('down') press enter hi t('left') p…" at bounding box center [379, 80] width 134 height 75
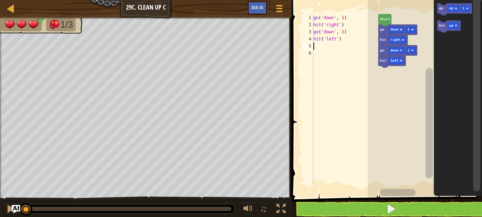
type textarea "g"
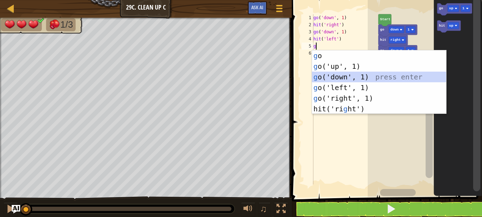
click at [336, 75] on div "g o press enter g o('up', 1) press enter g o('down', 1) press enter g o('left',…" at bounding box center [379, 92] width 134 height 85
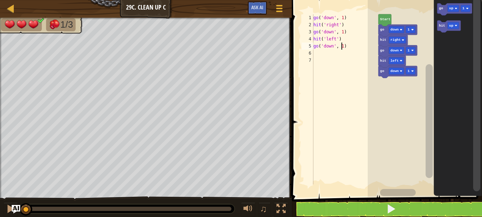
click at [342, 45] on div "go ( 'down' , 1 ) hit ( 'right' ) go ( 'down' , 1 ) hit ( 'left' ) go ( 'down' …" at bounding box center [345, 106] width 66 height 185
type textarea "go('down', 1)"
click at [322, 52] on div "go ( 'down' , 1 ) hit ( 'right' ) go ( 'down' , 1 ) hit ( 'left' ) go ( 'down' …" at bounding box center [345, 106] width 66 height 185
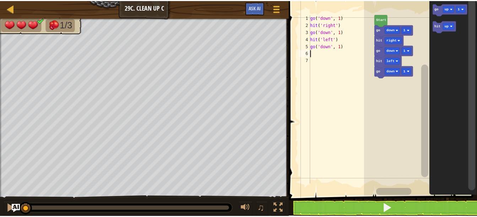
scroll to position [3, 0]
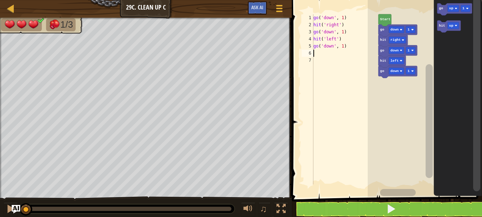
type textarea "h"
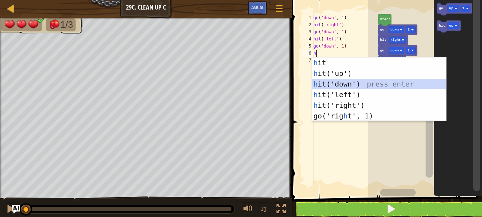
click at [335, 86] on div "h it press enter h it('up') press enter h it('down') press enter h it('left') p…" at bounding box center [379, 100] width 134 height 85
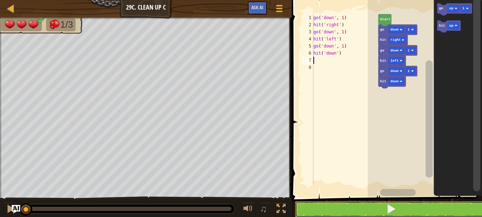
click at [368, 206] on button at bounding box center [391, 209] width 192 height 16
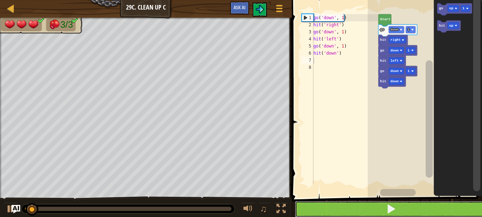
click at [368, 206] on button at bounding box center [391, 209] width 192 height 16
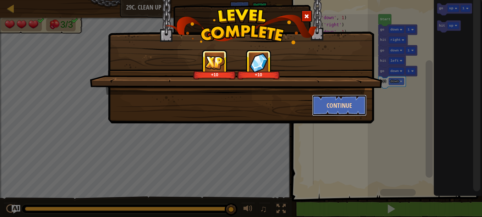
click at [344, 106] on button "Continue" at bounding box center [339, 105] width 55 height 21
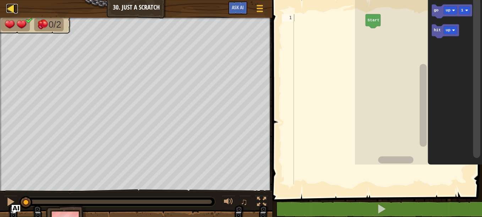
click at [12, 8] on div at bounding box center [10, 8] width 9 height 9
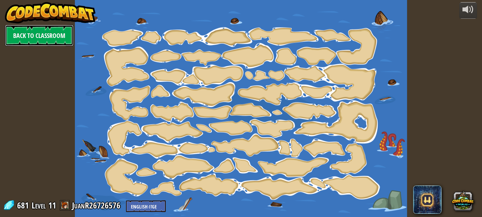
click at [39, 36] on link "Back to Classroom" at bounding box center [39, 35] width 69 height 21
